Goal: Information Seeking & Learning: Compare options

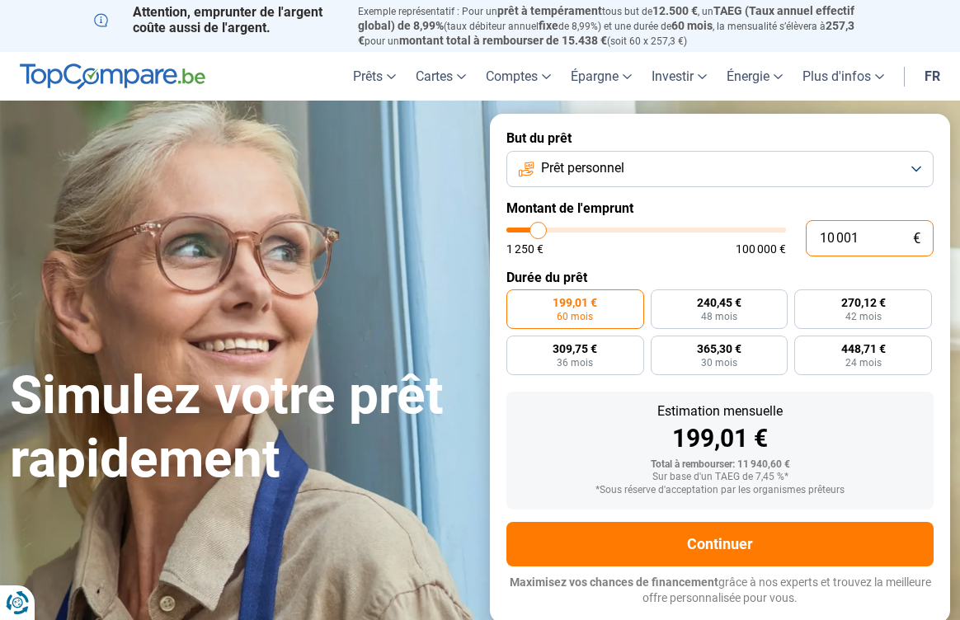
click at [865, 238] on input "10 001" at bounding box center [870, 238] width 128 height 36
type input "1 000"
type input "1250"
type input "100"
type input "1250"
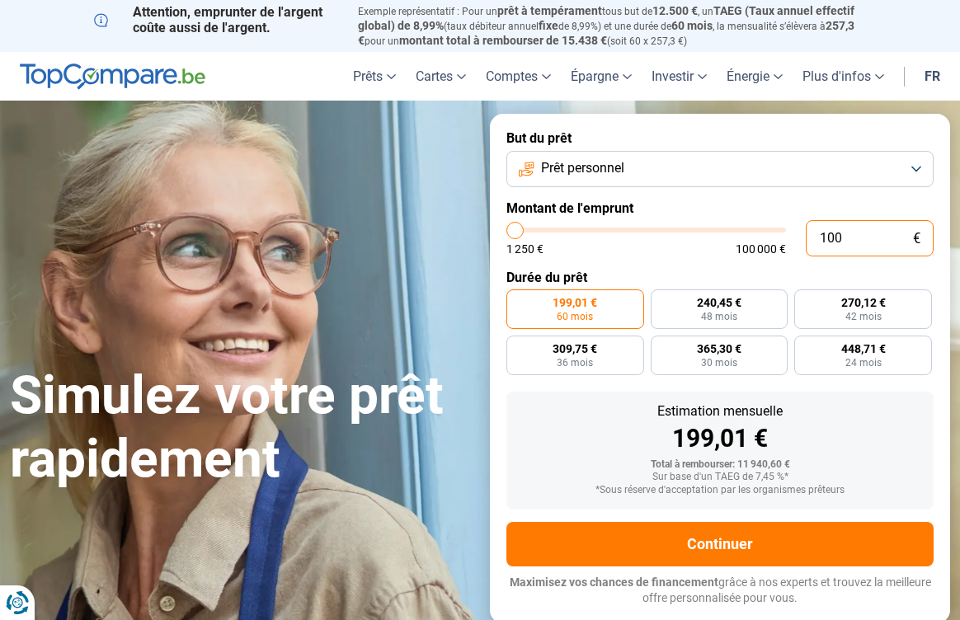
type input "10"
type input "1250"
type input "1"
type input "1250"
type input "0"
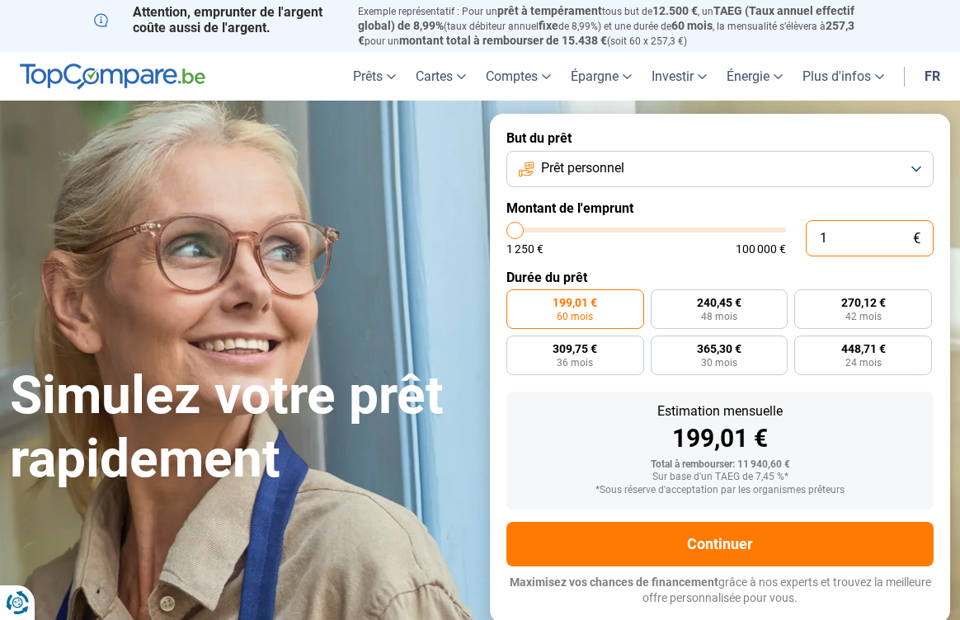
type input "1250"
type input "1 250"
type input "1250"
radio input "true"
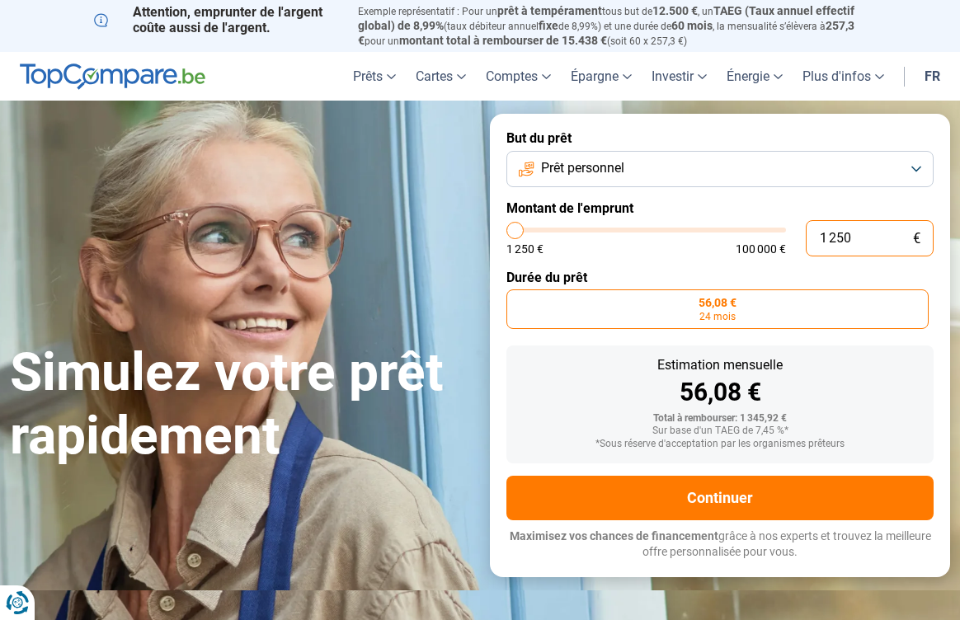
type input "12 505"
type input "12500"
radio input "false"
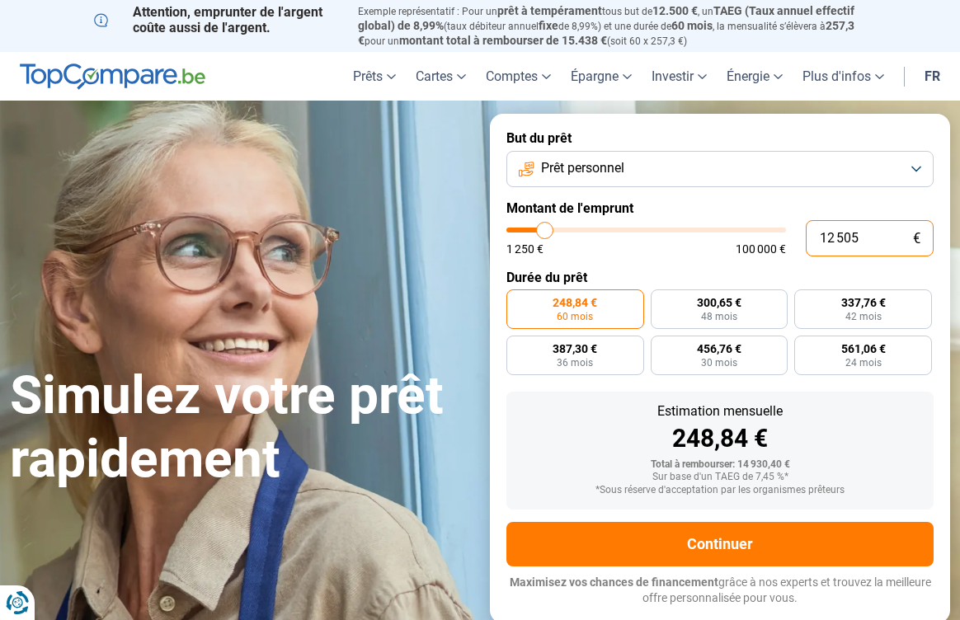
type input "1 250"
type input "1250"
type input "125"
type input "1250"
type input "12"
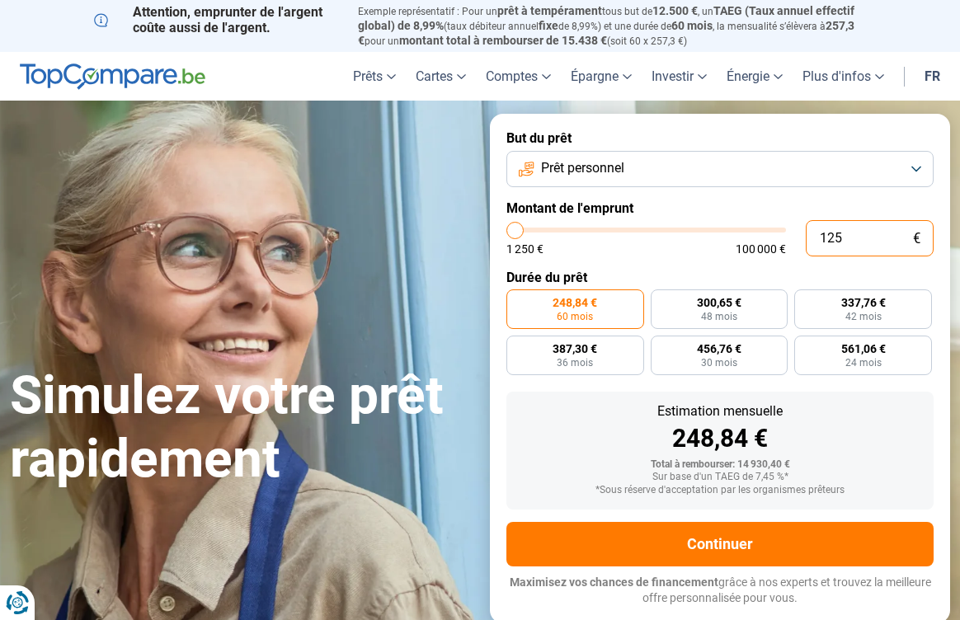
type input "1250"
type input "1"
type input "1250"
type input "0"
type input "1250"
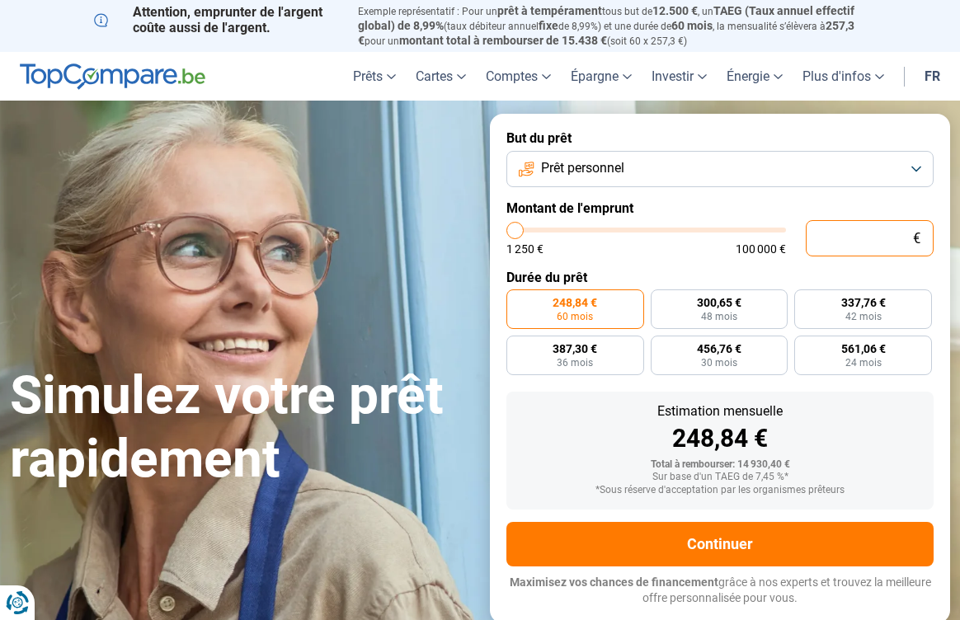
type input "1 250"
type input "1250"
radio input "true"
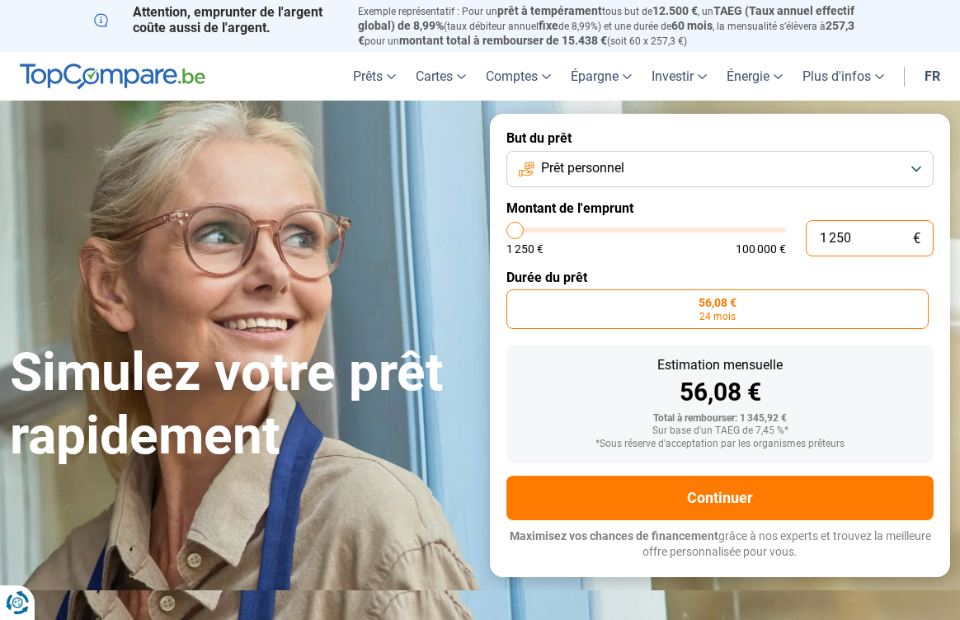
type input "125"
type input "1250"
type input "12"
type input "1250"
type input "1"
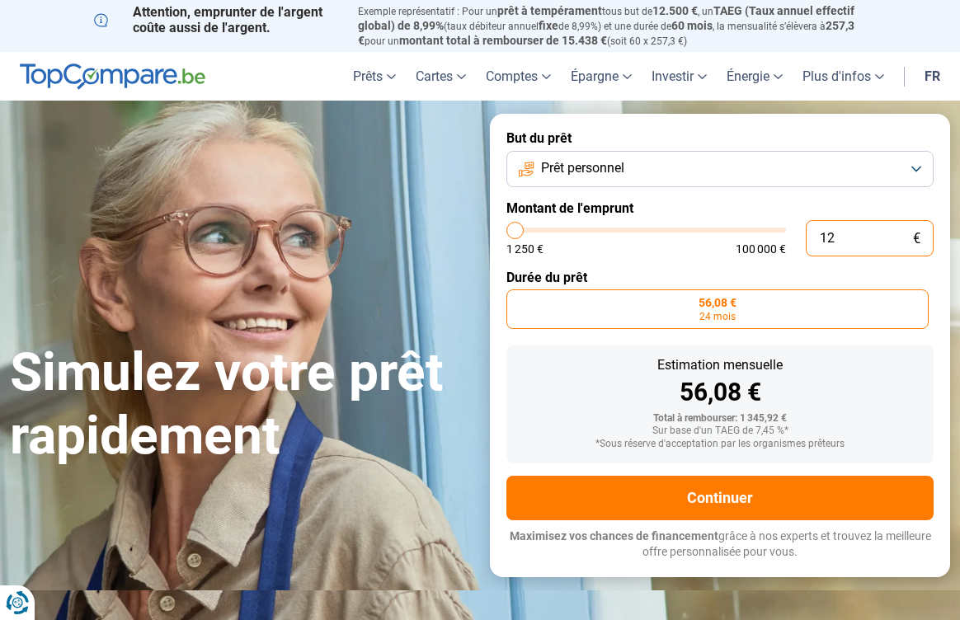
type input "1250"
type input "0"
type input "1250"
type input "1 250"
type input "1250"
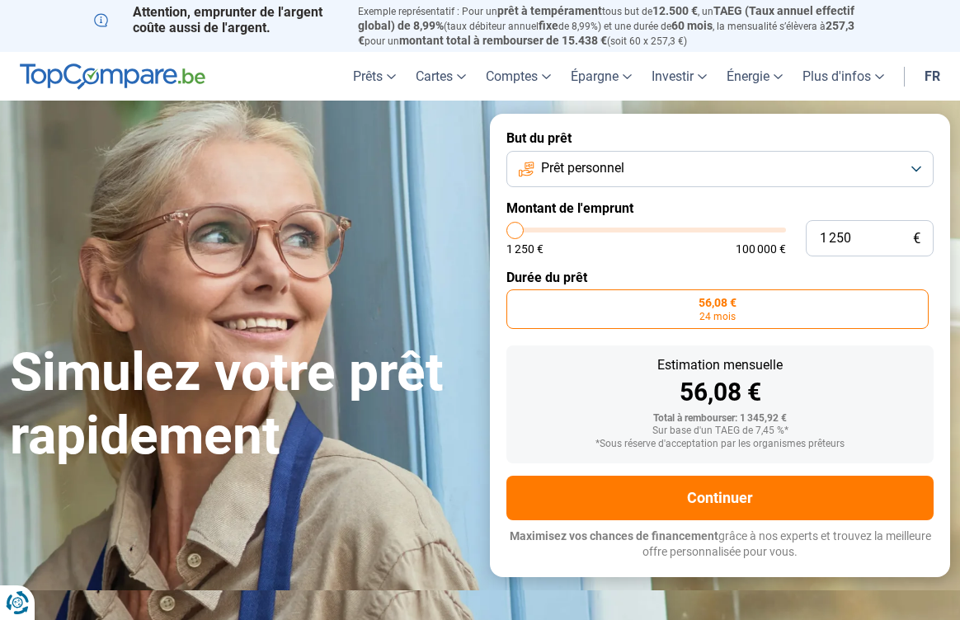
type input "2 750"
type input "2750"
type input "3 000"
type input "3000"
type input "3 250"
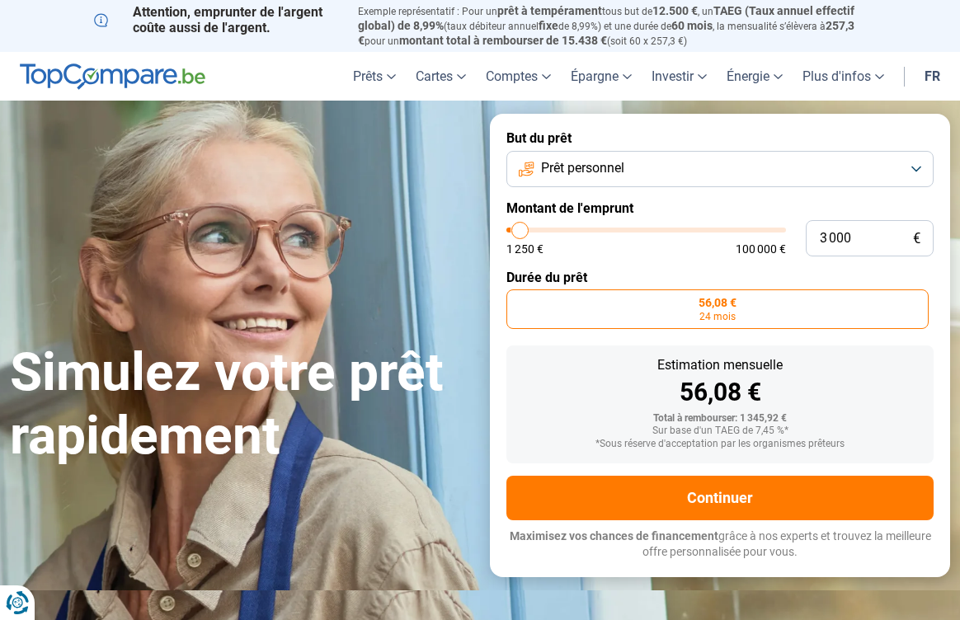
type input "3250"
type input "3 750"
type input "3750"
type input "4 000"
type input "4000"
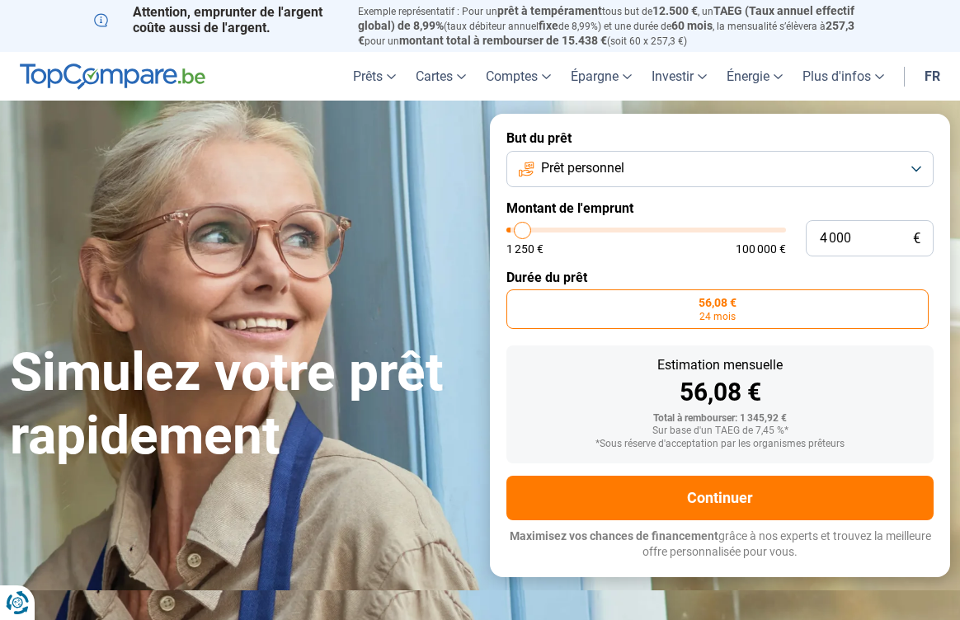
type input "4 250"
type input "4250"
type input "4 500"
type input "4500"
type input "5 000"
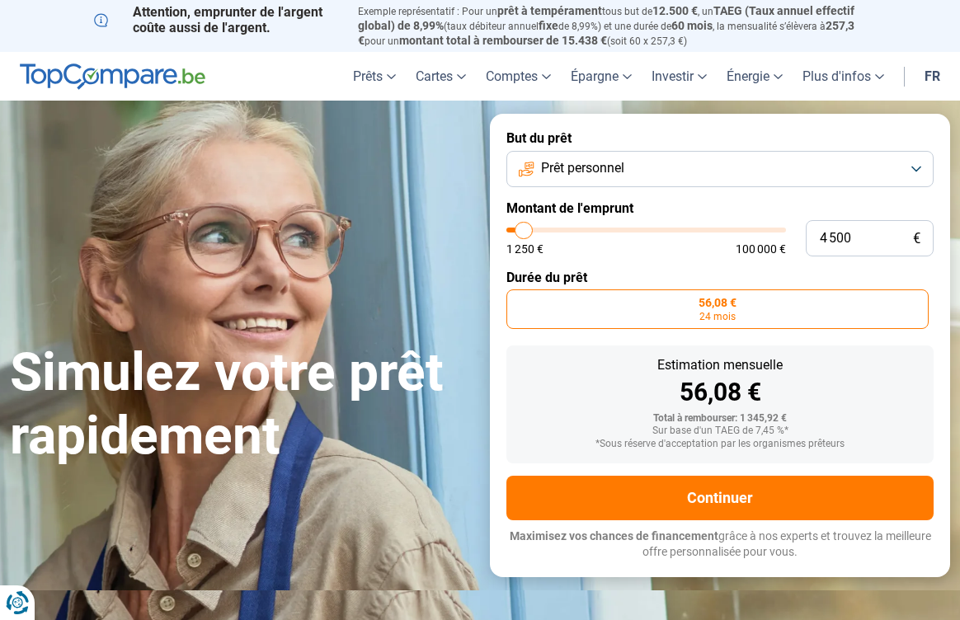
type input "5000"
type input "5 250"
type input "5250"
type input "5 500"
type input "5500"
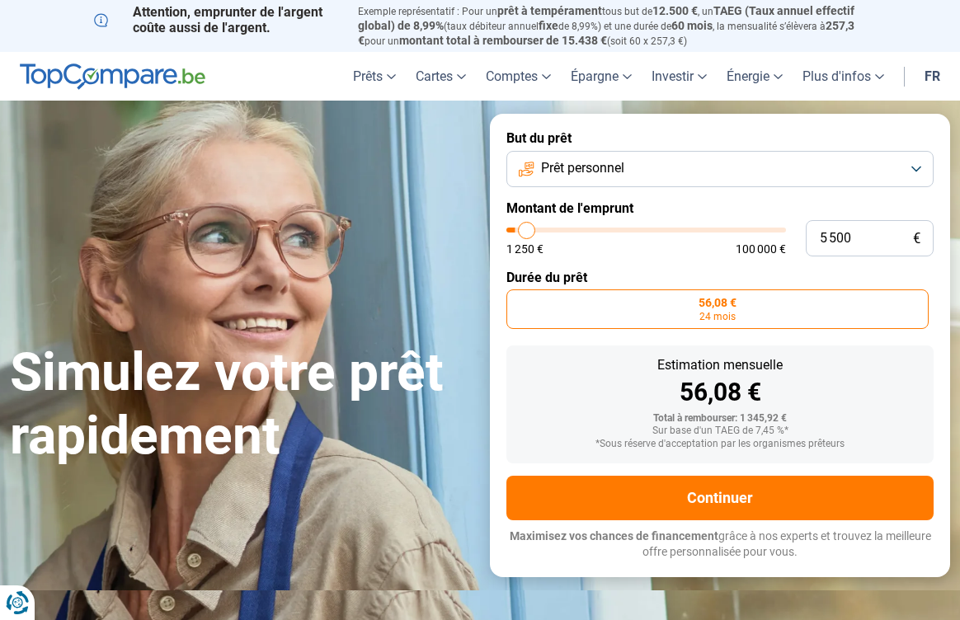
type input "5 750"
type input "5750"
type input "6 250"
type input "6250"
type input "6 500"
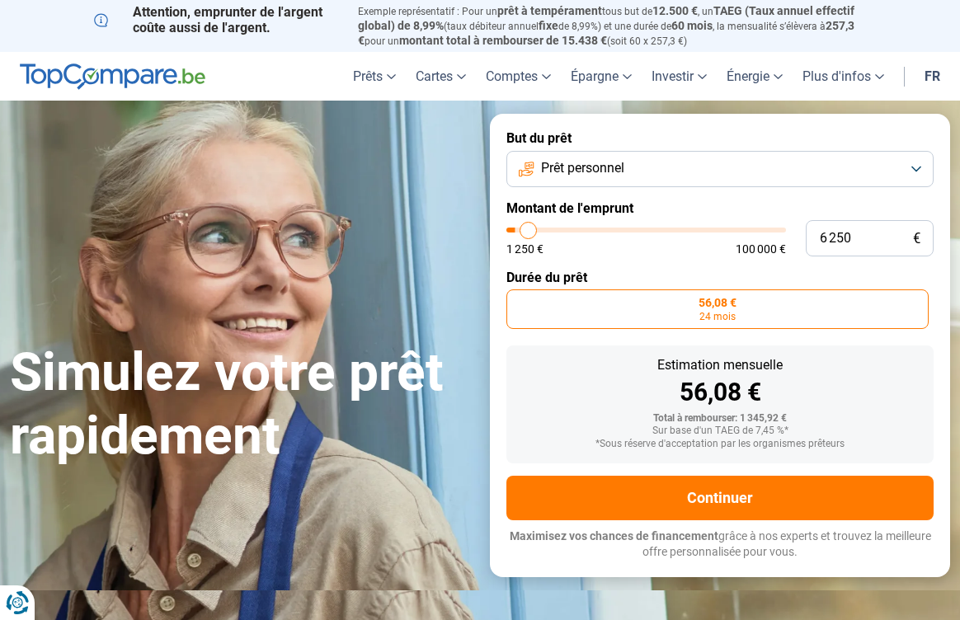
type input "6500"
type input "6 750"
type input "6750"
type input "7 000"
type input "7000"
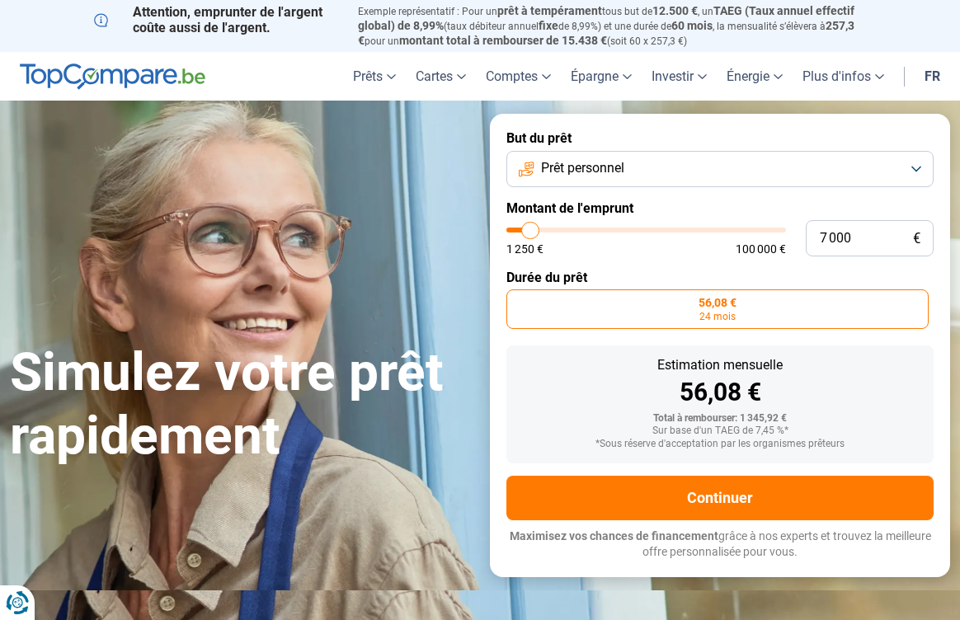
type input "7 500"
type input "7500"
type input "7 750"
type input "7750"
type input "8 000"
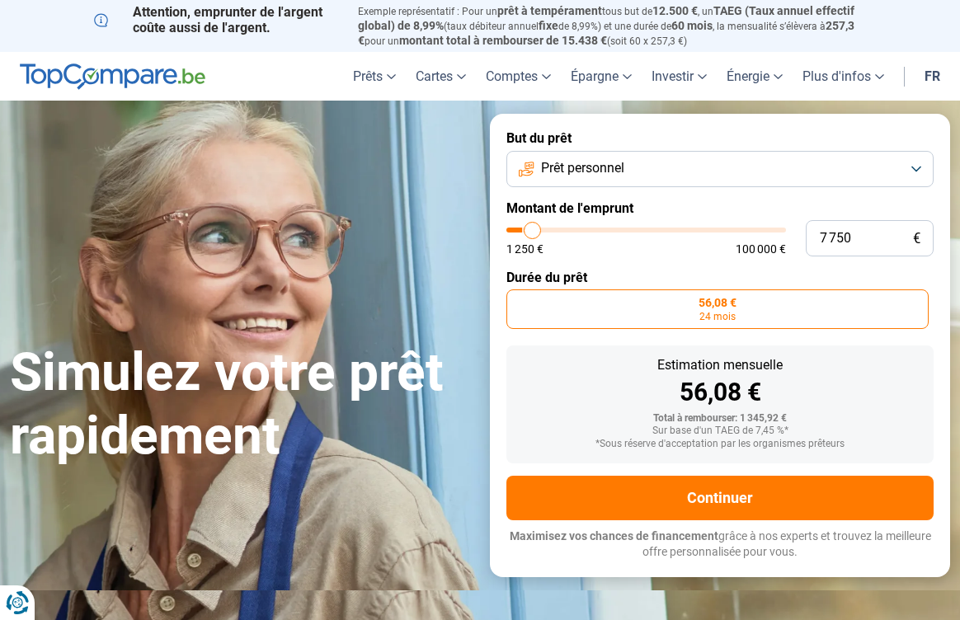
type input "8000"
type input "8 250"
type input "8250"
type input "8 750"
type input "8750"
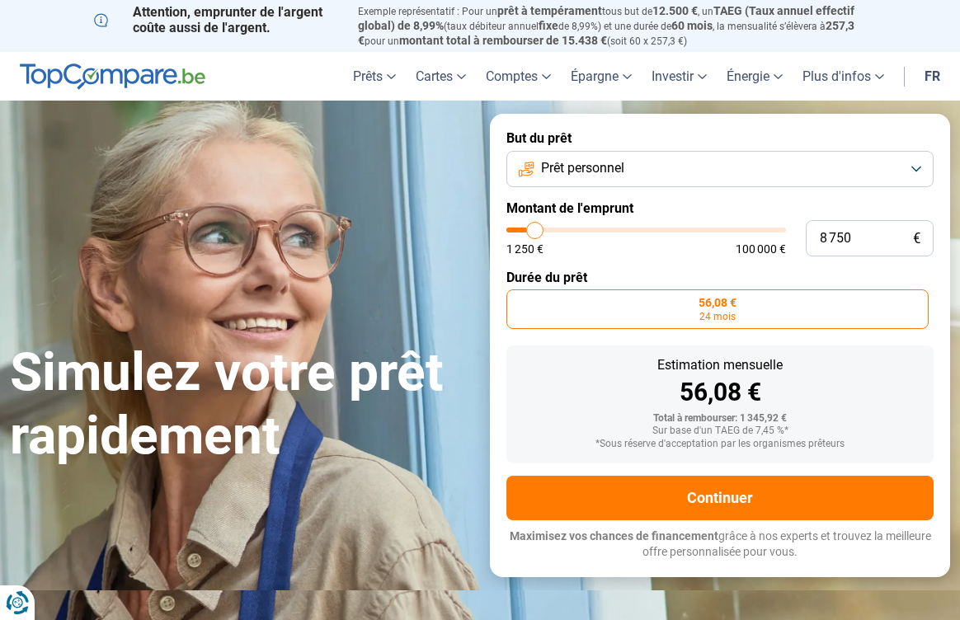
type input "9 000"
type input "9000"
type input "9 250"
type input "9250"
type input "9 000"
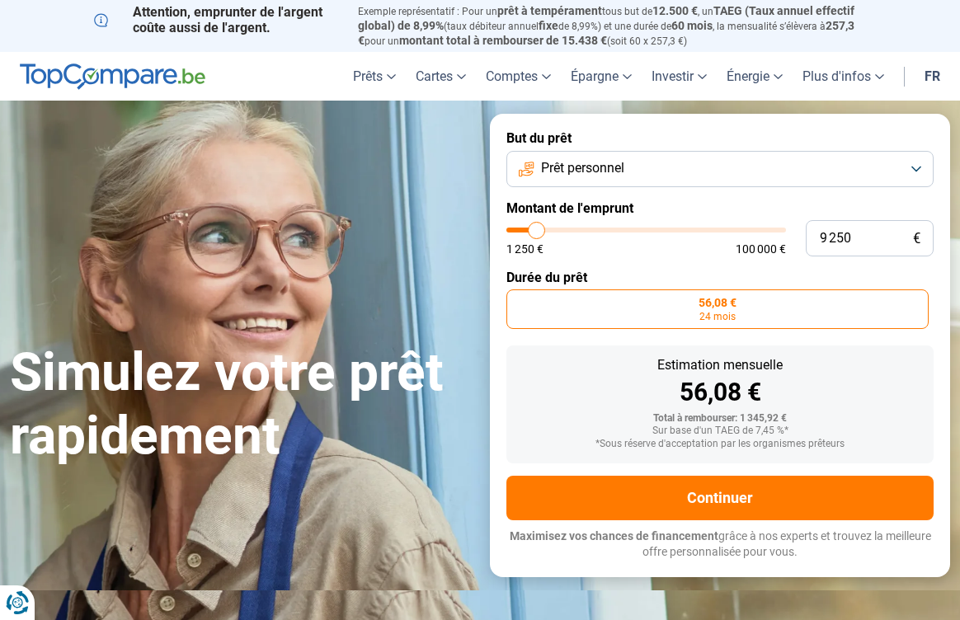
type input "9000"
type input "8 750"
type input "8750"
type input "8 250"
type input "8250"
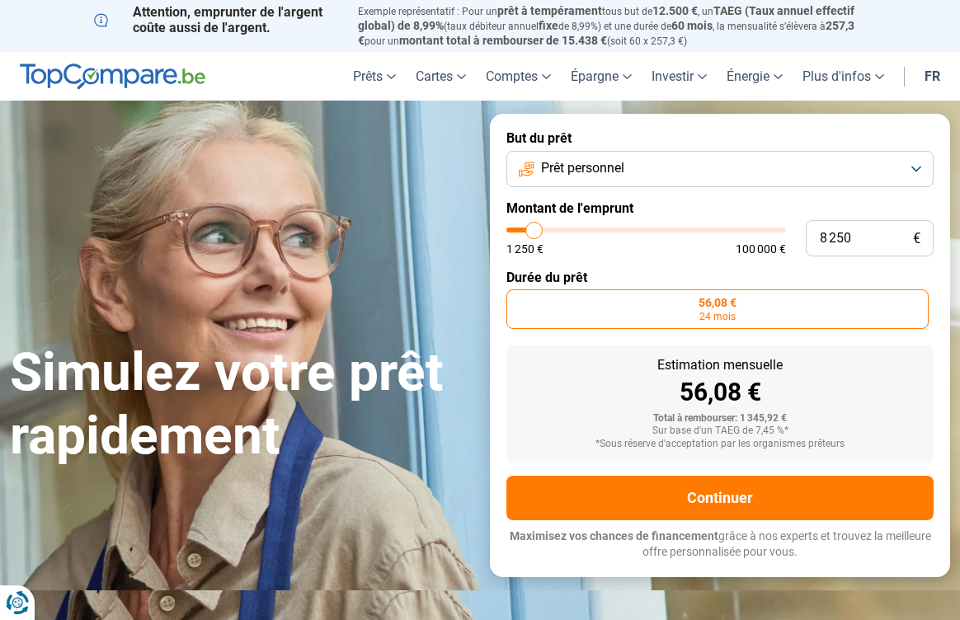
type input "8 000"
type input "8000"
type input "7 750"
type input "7750"
type input "7 500"
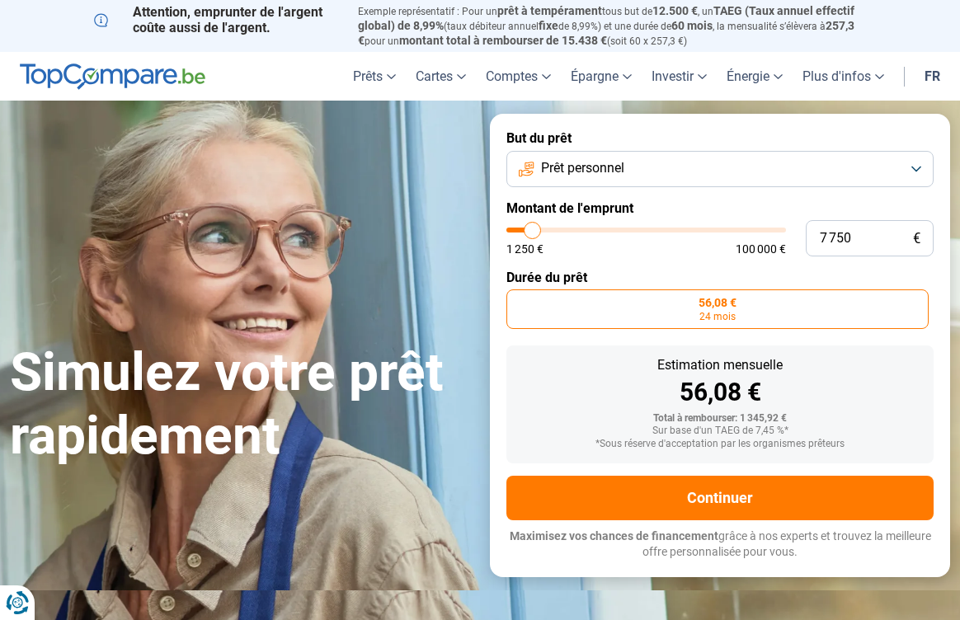
type input "7500"
type input "7 000"
type input "7000"
type input "6 750"
type input "6750"
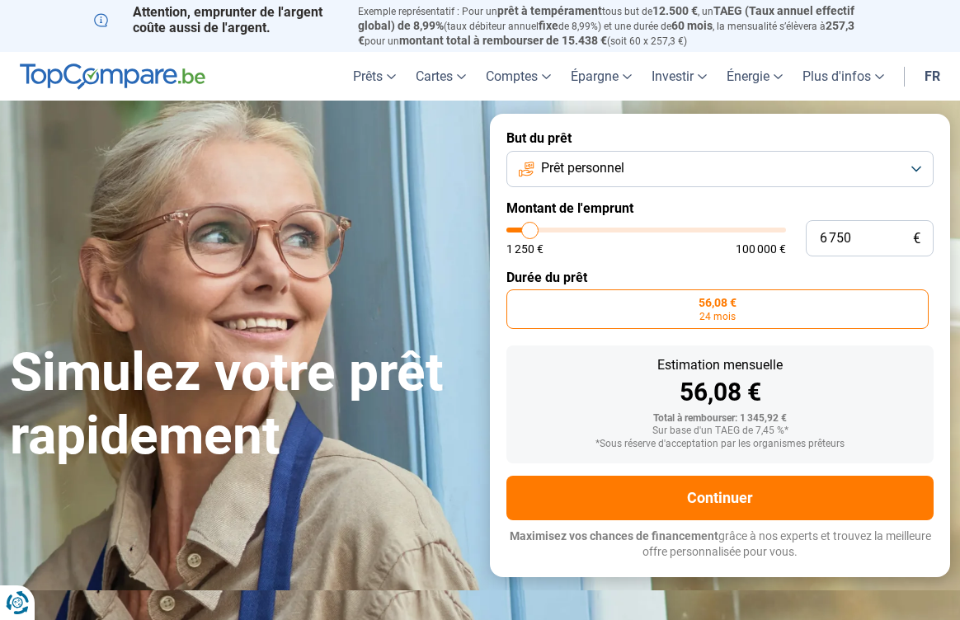
type input "6 500"
type input "6500"
type input "6 250"
type input "6250"
type input "5 750"
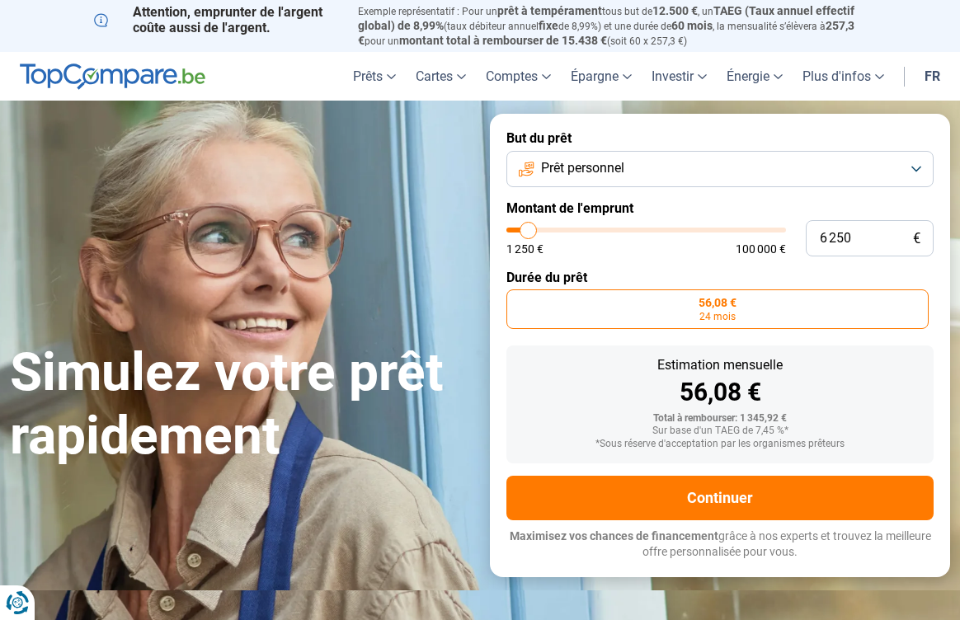
type input "5750"
type input "5 500"
type input "5500"
type input "5 250"
type input "5250"
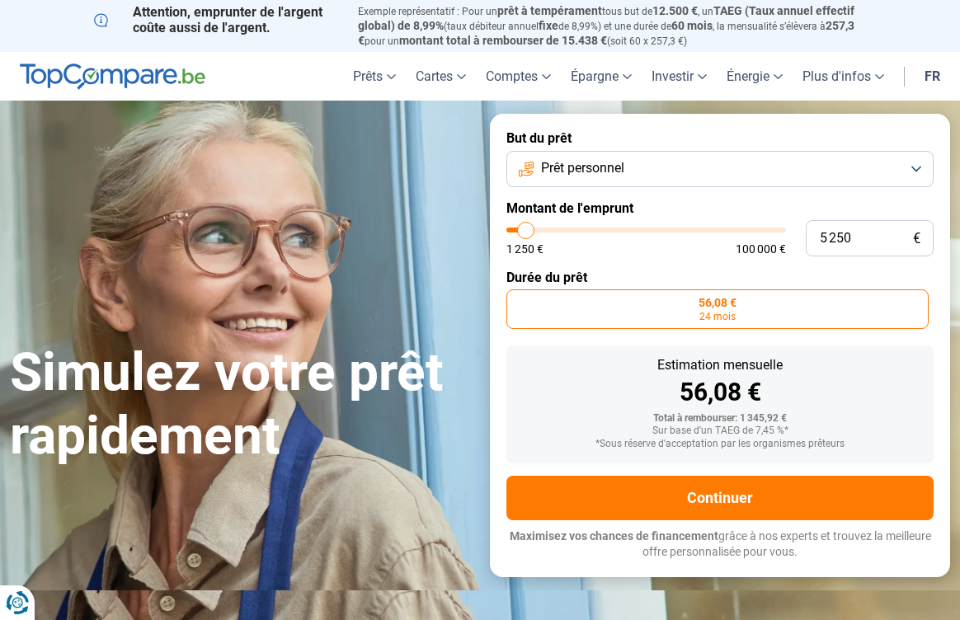
type input "5 000"
type input "5000"
type input "4 500"
type input "4500"
type input "4 750"
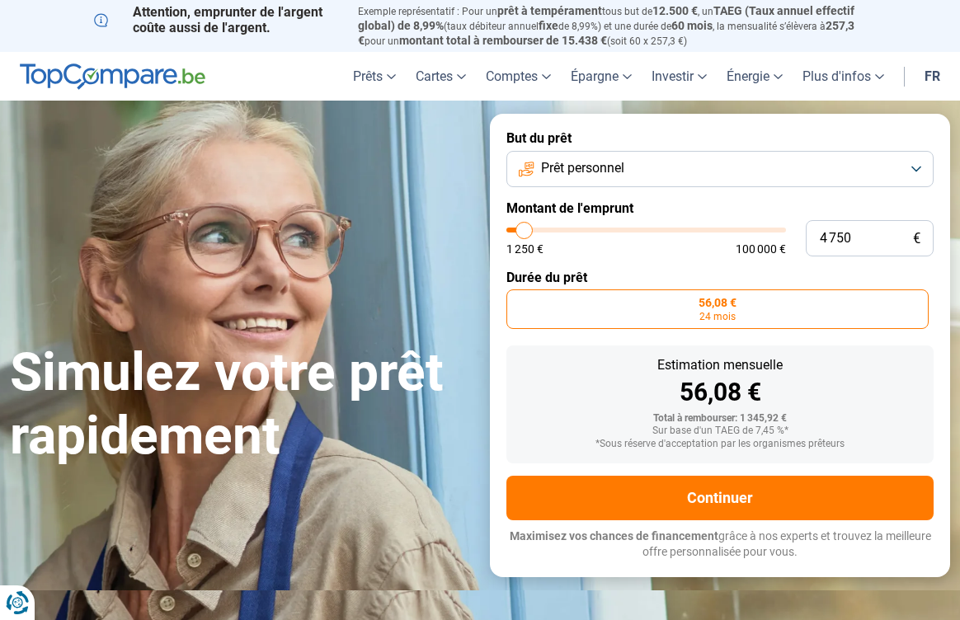
drag, startPoint x: 520, startPoint y: 228, endPoint x: 525, endPoint y: 218, distance: 11.1
type input "4750"
click at [525, 220] on div "4 750 € 1 250 € 100 000 €" at bounding box center [720, 238] width 427 height 36
radio input "false"
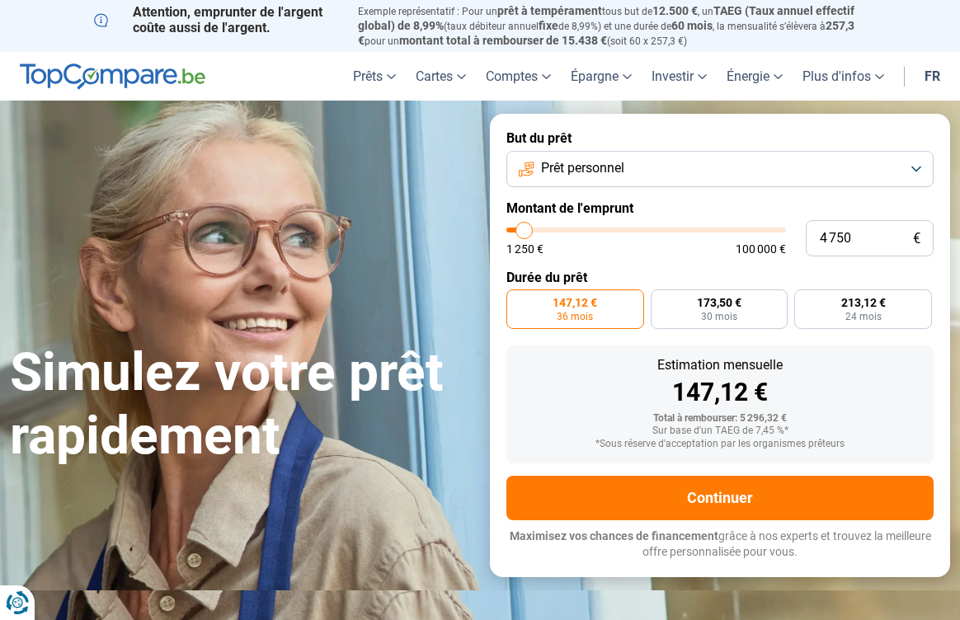
type input "4 250"
type input "4250"
type input "4 500"
type input "4500"
click at [525, 228] on input "range" at bounding box center [647, 230] width 280 height 5
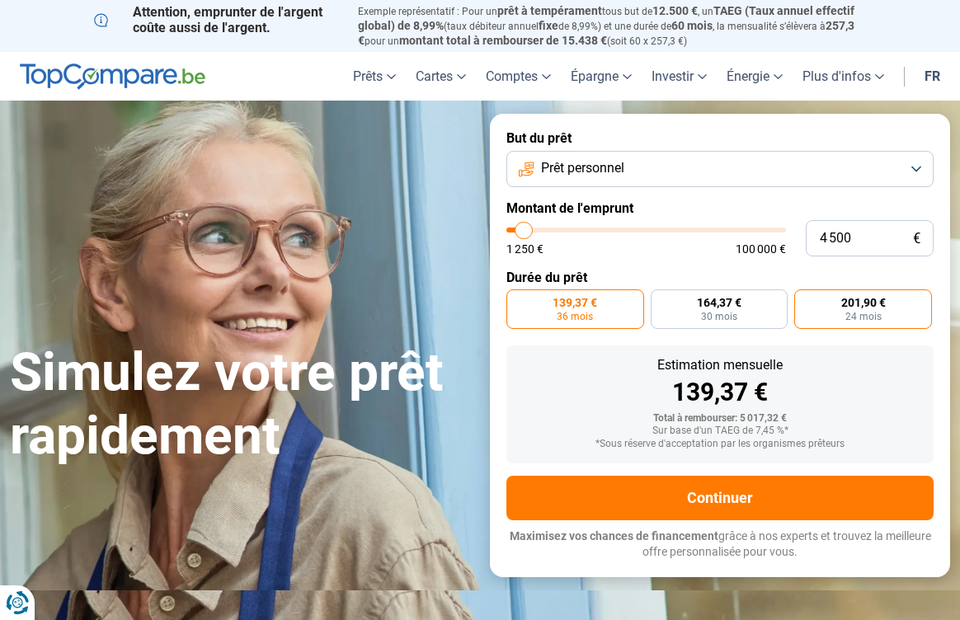
click at [874, 314] on span "24 mois" at bounding box center [864, 317] width 36 height 10
click at [805, 300] on input "201,90 € 24 mois" at bounding box center [800, 295] width 11 height 11
radio input "true"
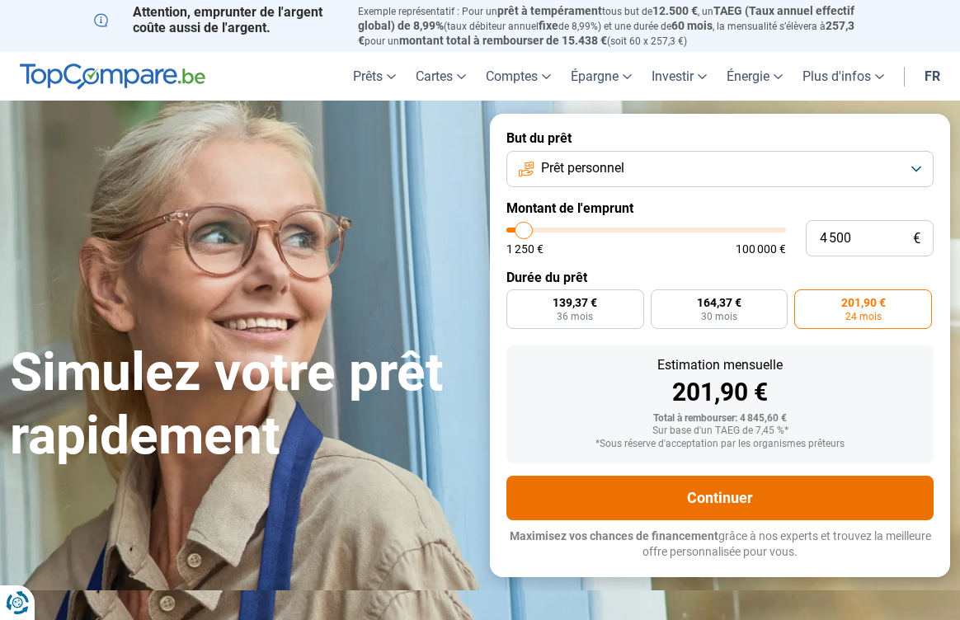
click at [717, 490] on button "Continuer" at bounding box center [720, 498] width 427 height 45
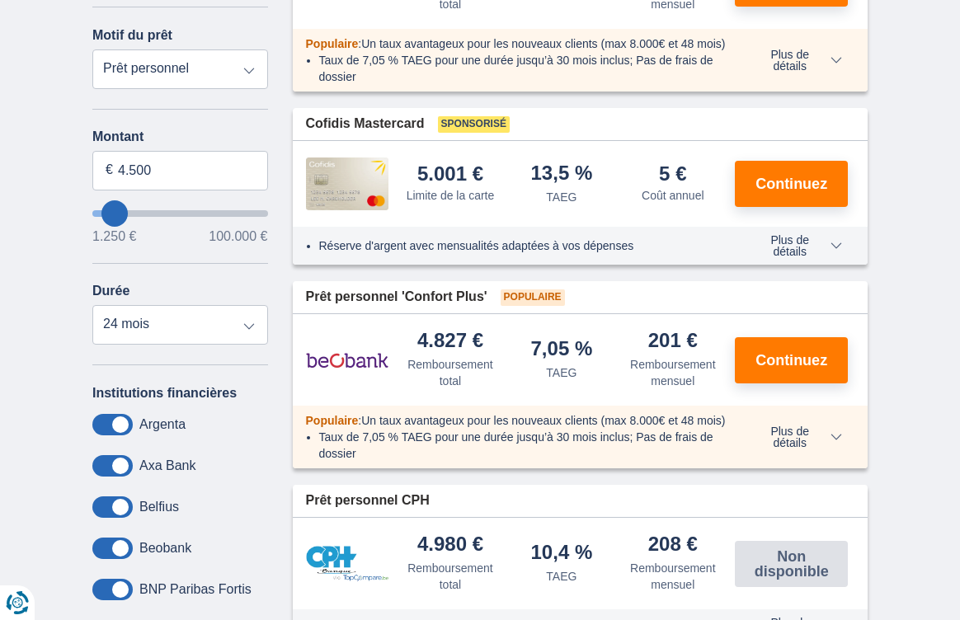
scroll to position [355, 0]
